Goal: Navigation & Orientation: Find specific page/section

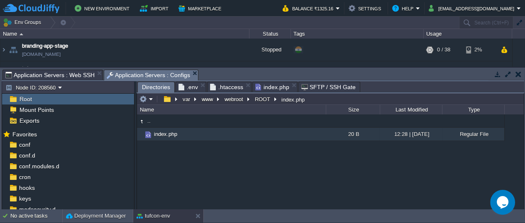
click at [151, 86] on span "Directories" at bounding box center [156, 87] width 28 height 10
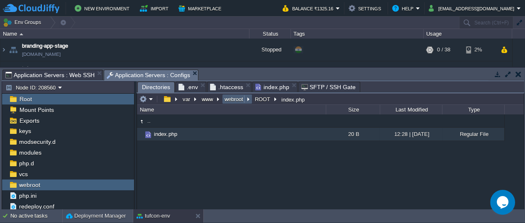
click at [233, 98] on button "webroot" at bounding box center [234, 98] width 22 height 7
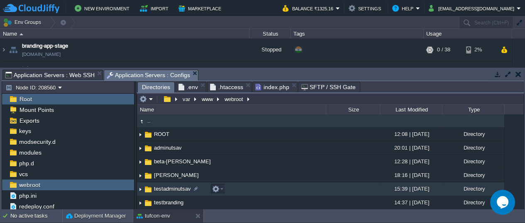
click at [149, 188] on img at bounding box center [148, 189] width 9 height 9
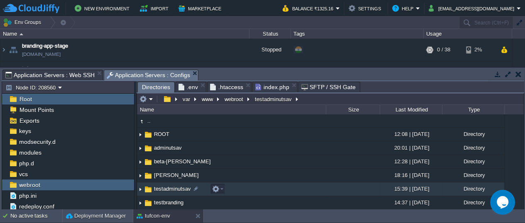
click at [153, 188] on span "testadminutsav" at bounding box center [172, 189] width 39 height 7
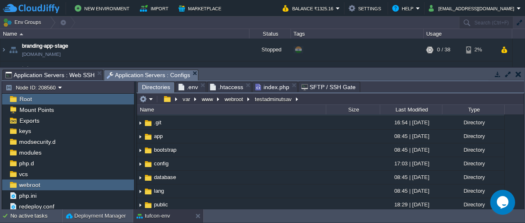
scroll to position [4, 0]
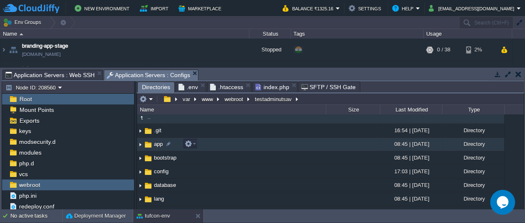
click at [138, 144] on img at bounding box center [140, 144] width 7 height 13
click at [140, 144] on img at bounding box center [140, 144] width 7 height 13
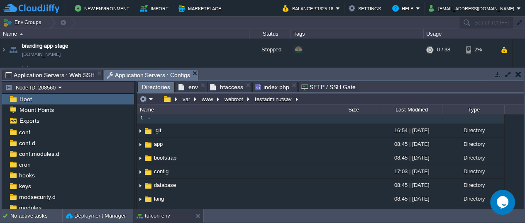
scroll to position [0, 0]
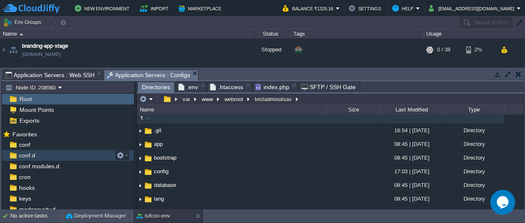
click at [12, 154] on img at bounding box center [13, 155] width 9 height 11
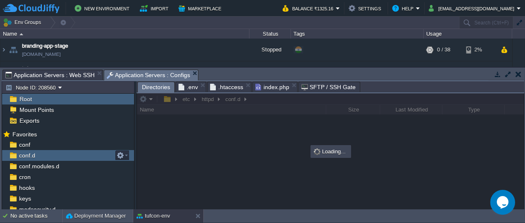
click at [12, 154] on img at bounding box center [13, 155] width 9 height 11
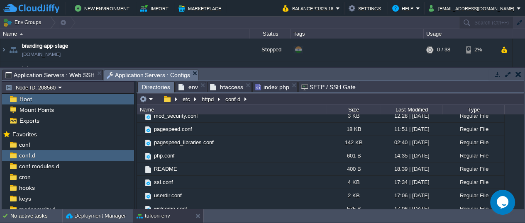
scroll to position [89, 0]
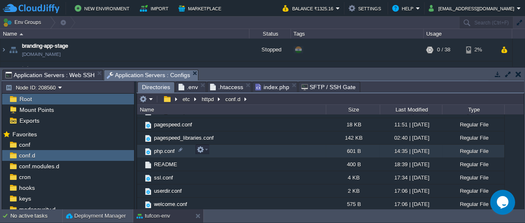
click at [163, 150] on span "php.conf" at bounding box center [164, 151] width 23 height 7
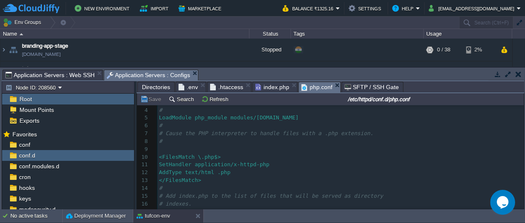
scroll to position [0, 0]
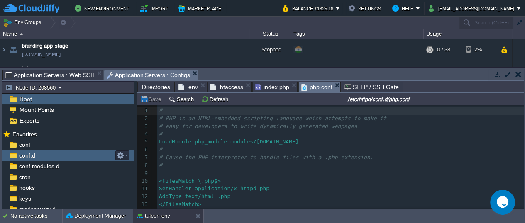
click at [17, 156] on img at bounding box center [13, 155] width 9 height 11
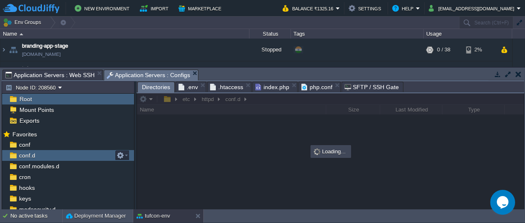
click at [17, 156] on img at bounding box center [13, 155] width 9 height 11
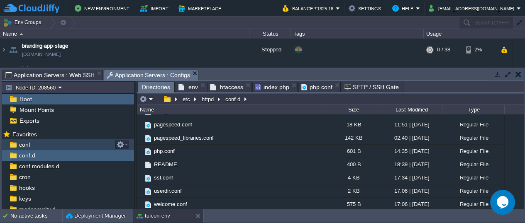
click at [17, 145] on span "conf" at bounding box center [24, 144] width 14 height 7
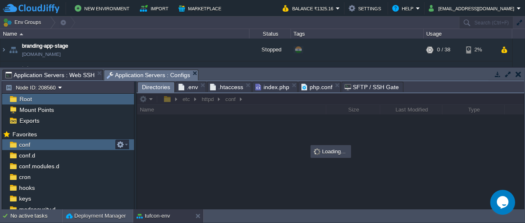
click at [17, 145] on span "conf" at bounding box center [24, 144] width 14 height 7
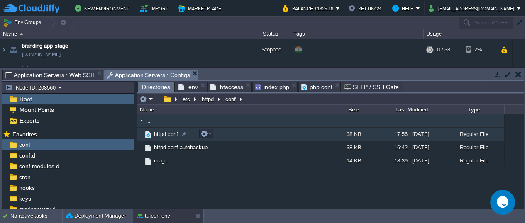
click at [154, 134] on span "httpd.conf" at bounding box center [166, 134] width 27 height 7
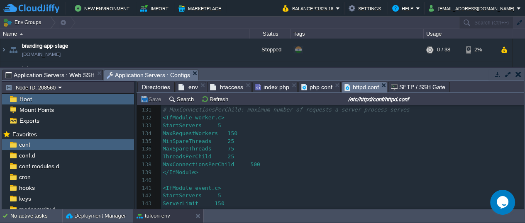
scroll to position [1167, 0]
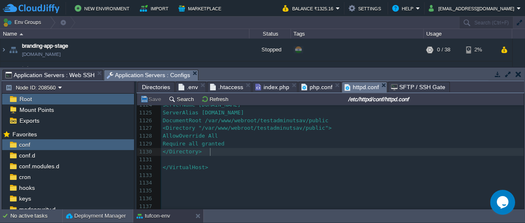
click at [240, 151] on pre "</Directory>" at bounding box center [342, 152] width 363 height 8
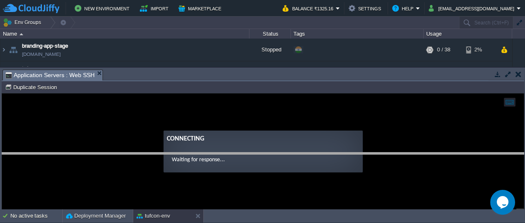
drag, startPoint x: 122, startPoint y: 75, endPoint x: 128, endPoint y: 165, distance: 90.7
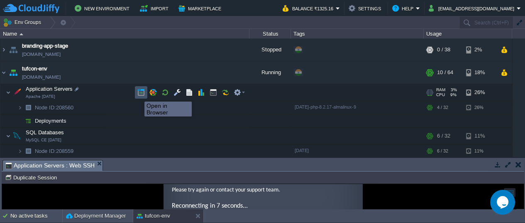
click at [138, 92] on button "button" at bounding box center [140, 92] width 7 height 7
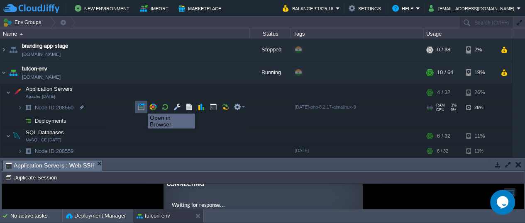
click at [142, 106] on button "button" at bounding box center [140, 106] width 7 height 7
